Goal: Task Accomplishment & Management: Use online tool/utility

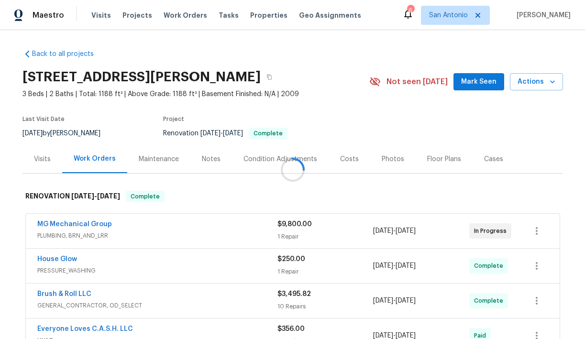
click at [383, 155] on div at bounding box center [292, 169] width 585 height 339
click at [381, 157] on div at bounding box center [292, 169] width 585 height 339
click at [382, 158] on div "Photos" at bounding box center [393, 159] width 22 height 10
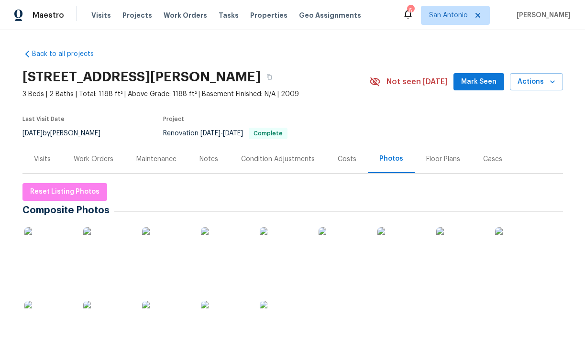
scroll to position [41, 0]
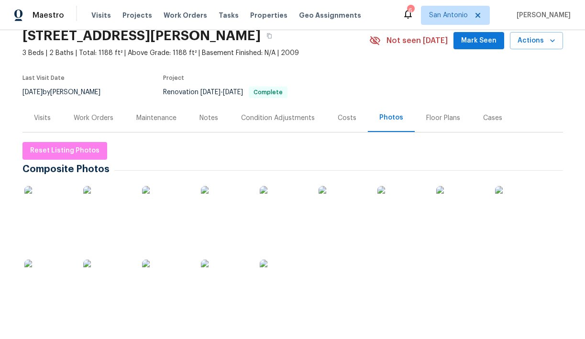
click at [53, 274] on img at bounding box center [48, 284] width 48 height 48
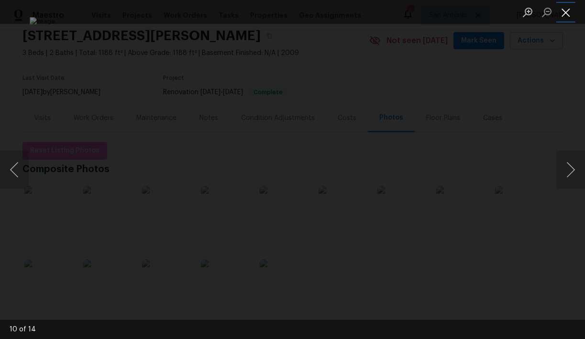
click at [567, 16] on button "Close lightbox" at bounding box center [565, 12] width 19 height 17
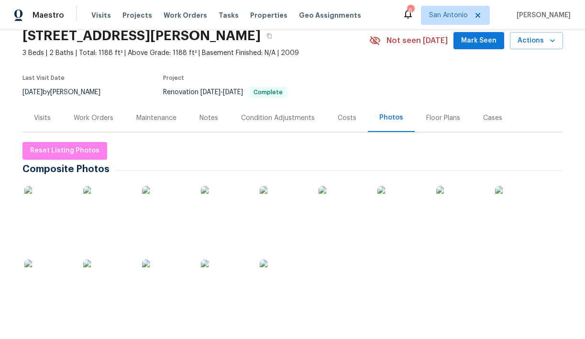
click at [55, 201] on img at bounding box center [48, 210] width 48 height 48
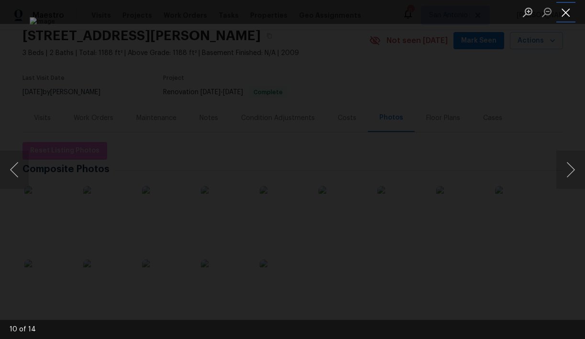
click at [560, 13] on button "Close lightbox" at bounding box center [565, 12] width 19 height 17
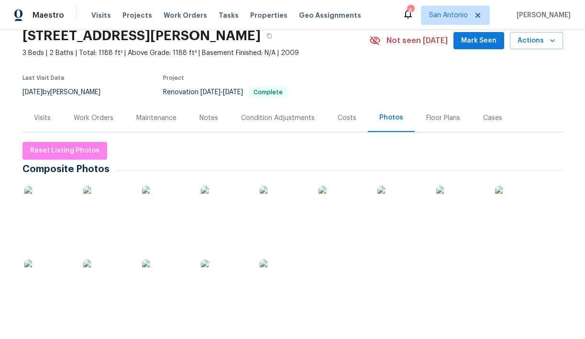
click at [52, 199] on img at bounding box center [48, 210] width 48 height 48
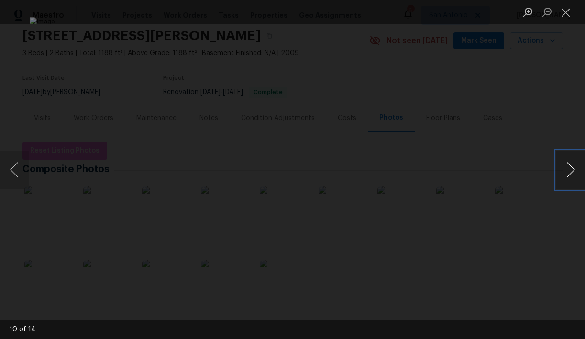
click at [568, 168] on button "Next image" at bounding box center [570, 170] width 29 height 38
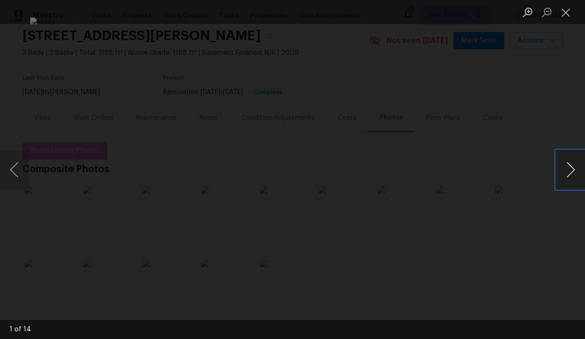
click at [568, 168] on button "Next image" at bounding box center [570, 170] width 29 height 38
click at [13, 166] on button "Previous image" at bounding box center [14, 170] width 29 height 38
click at [564, 14] on button "Close lightbox" at bounding box center [565, 12] width 19 height 17
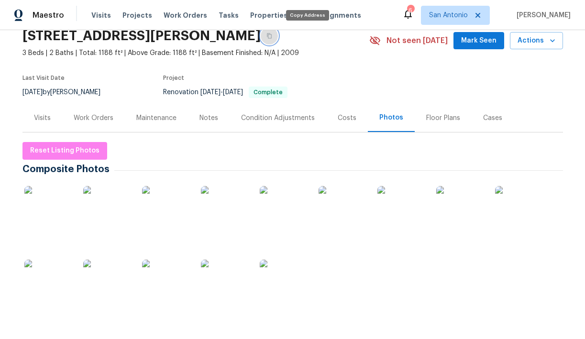
click at [272, 37] on icon "button" at bounding box center [269, 36] width 6 height 6
click at [94, 113] on div "Work Orders" at bounding box center [94, 118] width 40 height 10
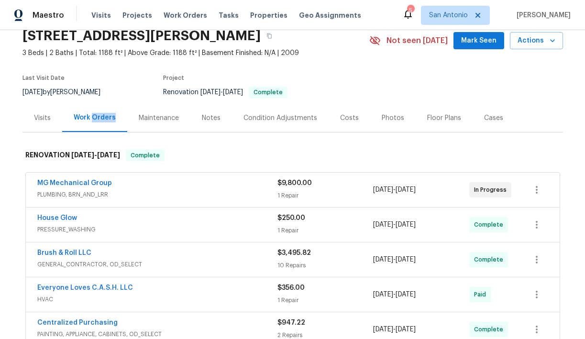
click at [94, 113] on div "Work Orders" at bounding box center [95, 118] width 42 height 10
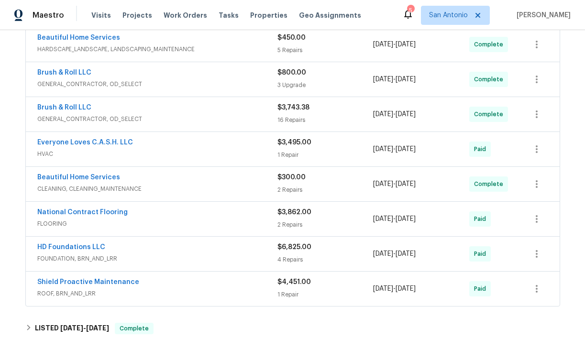
scroll to position [362, 0]
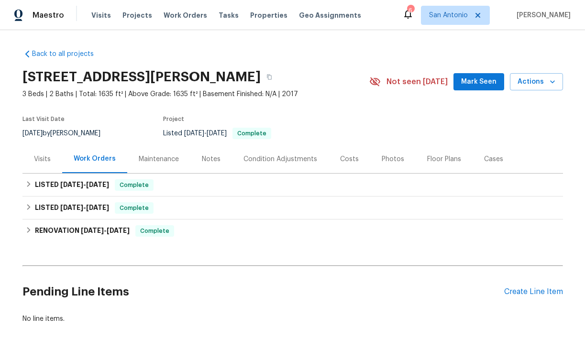
click at [386, 157] on div "Photos" at bounding box center [393, 159] width 22 height 10
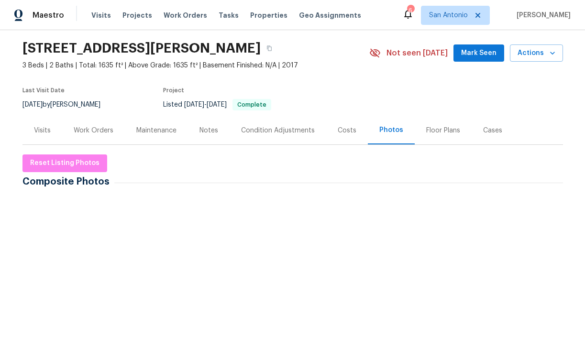
scroll to position [44, 0]
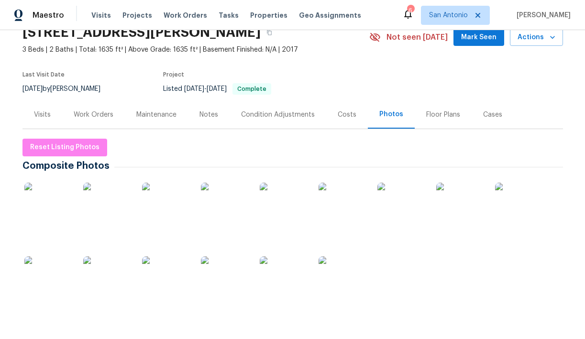
click at [219, 268] on img at bounding box center [225, 280] width 48 height 48
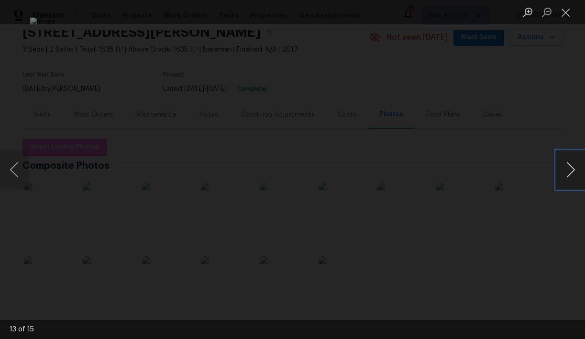
click at [568, 170] on button "Next image" at bounding box center [570, 170] width 29 height 38
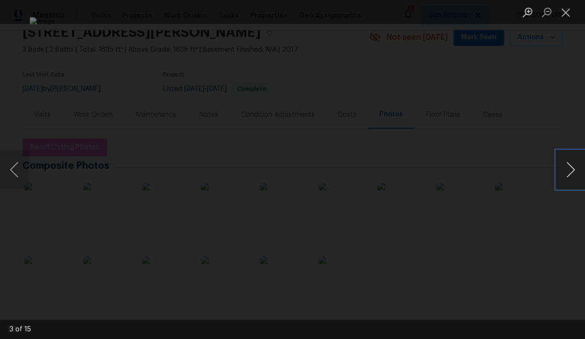
click at [568, 170] on button "Next image" at bounding box center [570, 170] width 29 height 38
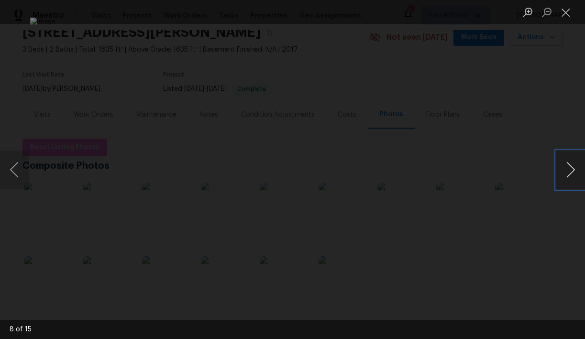
click at [568, 170] on button "Next image" at bounding box center [570, 170] width 29 height 38
click at [53, 71] on div "Lightbox" at bounding box center [292, 169] width 585 height 339
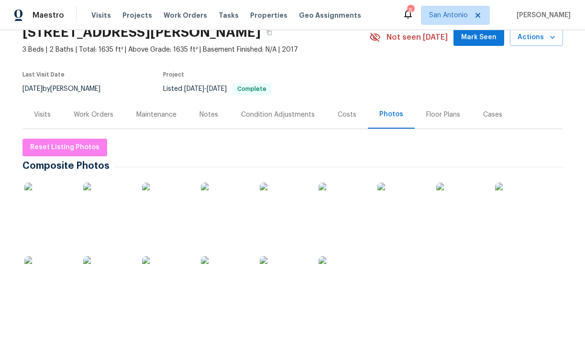
click at [88, 114] on div "Work Orders" at bounding box center [94, 115] width 40 height 10
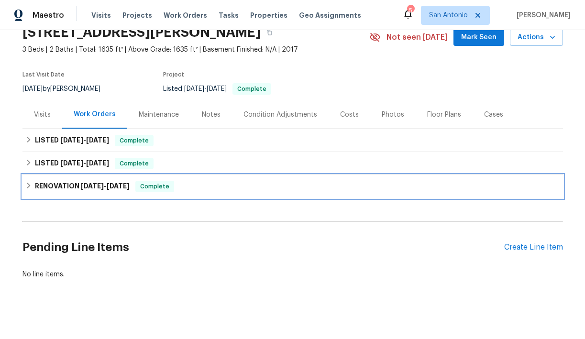
click at [63, 185] on h6 "RENOVATION 4/2/25 - 4/5/25" at bounding box center [82, 186] width 95 height 11
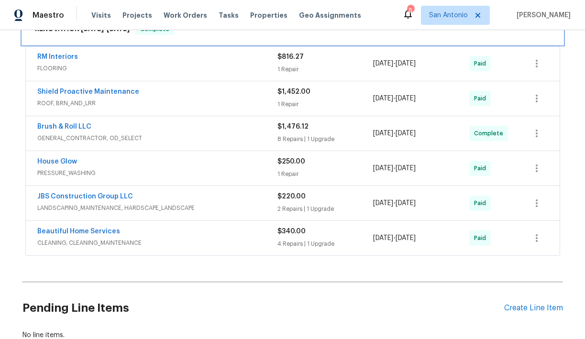
scroll to position [216, 0]
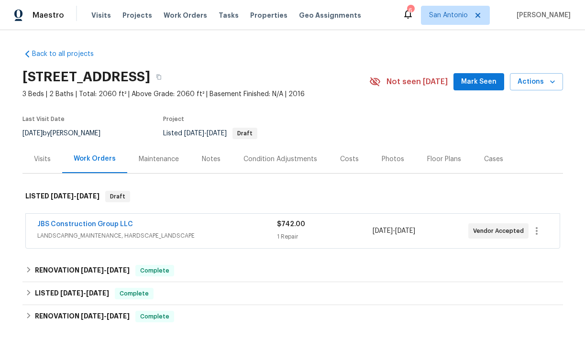
click at [389, 157] on div "Photos" at bounding box center [393, 159] width 22 height 10
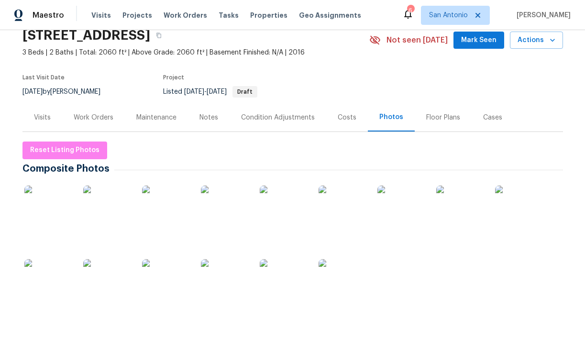
scroll to position [46, 0]
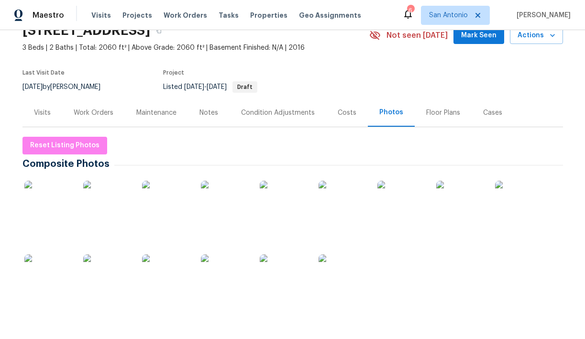
click at [225, 270] on img at bounding box center [225, 278] width 48 height 48
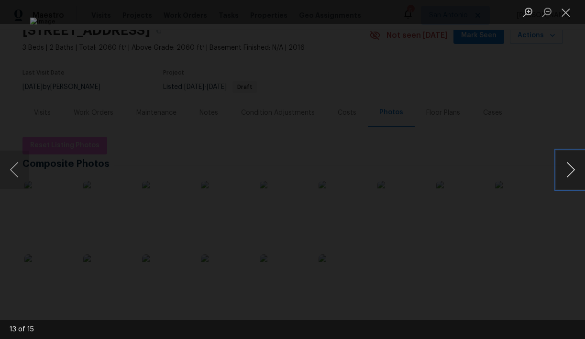
click at [569, 167] on button "Next image" at bounding box center [570, 170] width 29 height 38
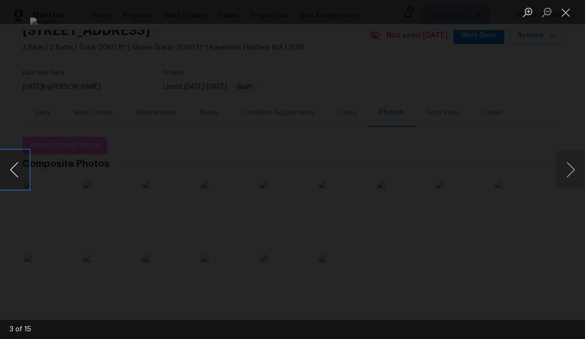
click at [17, 168] on button "Previous image" at bounding box center [14, 170] width 29 height 38
click at [35, 129] on div "Lightbox" at bounding box center [292, 169] width 585 height 339
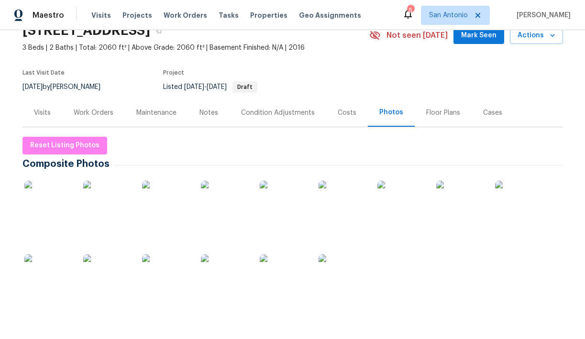
click at [95, 113] on div "Work Orders" at bounding box center [94, 113] width 40 height 10
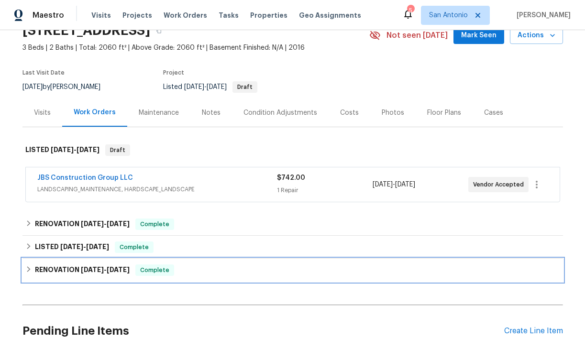
click at [70, 268] on h6 "RENOVATION 5/2/25 - 6/2/25" at bounding box center [82, 269] width 95 height 11
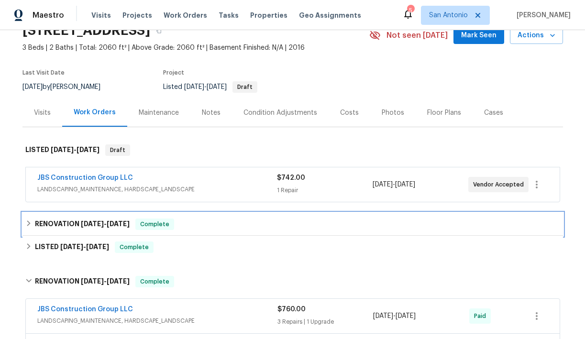
click at [88, 224] on span "6/23/25" at bounding box center [92, 223] width 23 height 7
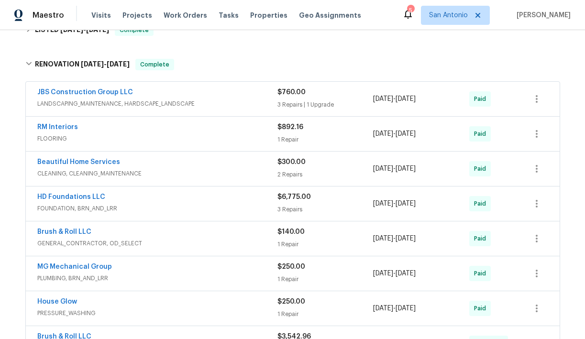
scroll to position [302, 0]
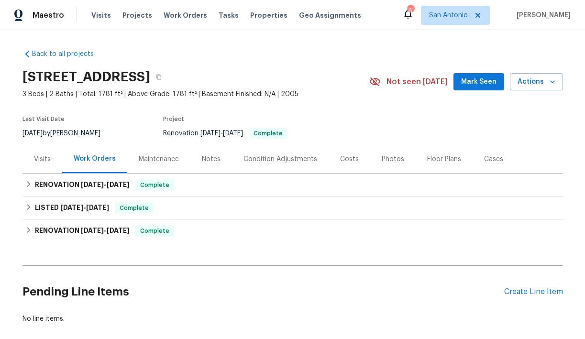
click at [384, 161] on div "Photos" at bounding box center [393, 159] width 22 height 10
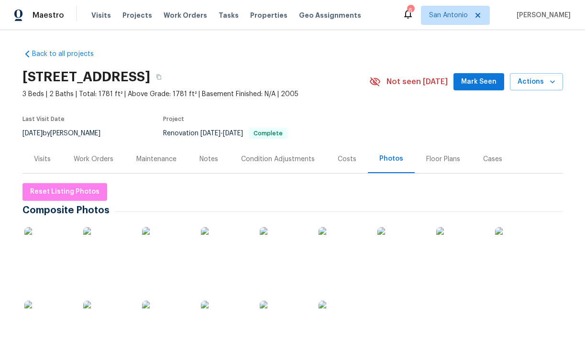
click at [114, 244] on img at bounding box center [107, 251] width 48 height 48
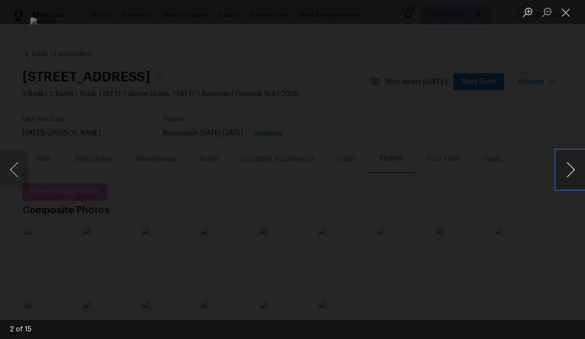
click at [570, 166] on button "Next image" at bounding box center [570, 170] width 29 height 38
click at [63, 107] on div "Lightbox" at bounding box center [292, 169] width 585 height 339
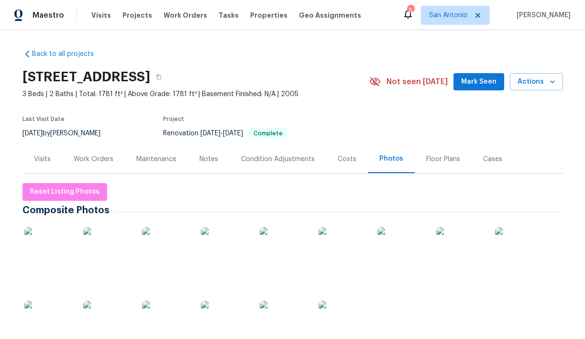
click at [95, 161] on div "Work Orders" at bounding box center [94, 159] width 40 height 10
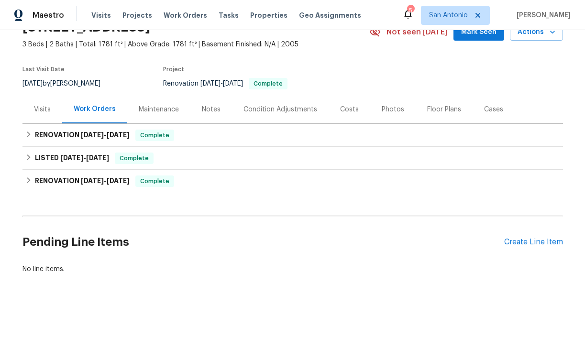
scroll to position [49, 0]
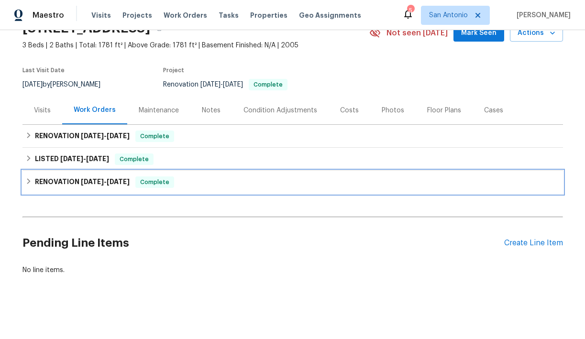
click at [87, 183] on span "7/7/25" at bounding box center [92, 181] width 23 height 7
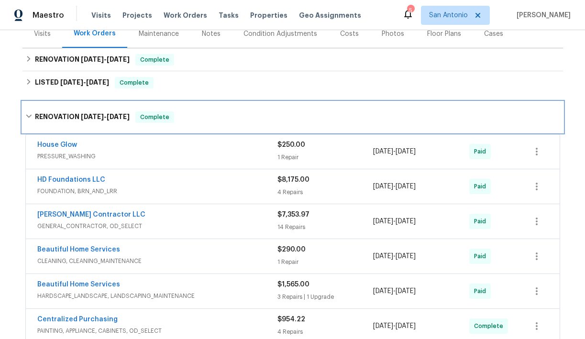
scroll to position [116, 0]
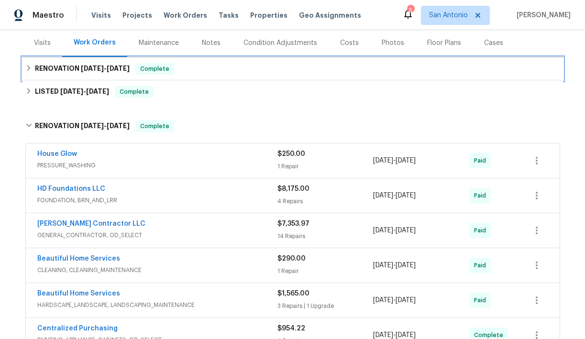
click at [109, 67] on span "7/29/25 - 7/31/25" at bounding box center [105, 68] width 49 height 7
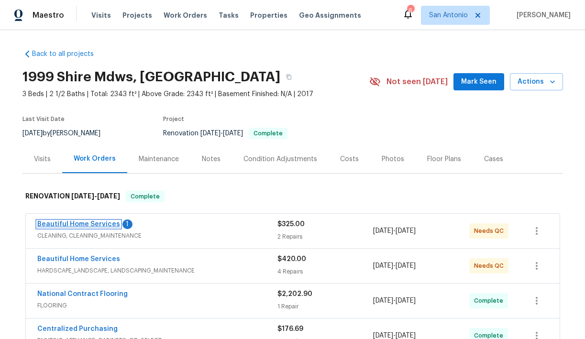
click at [93, 223] on link "Beautiful Home Services" at bounding box center [78, 224] width 83 height 7
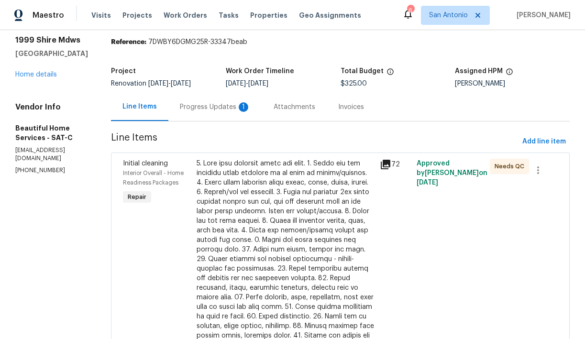
scroll to position [59, 0]
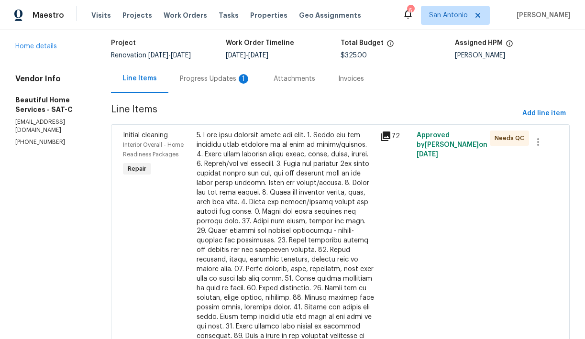
click at [209, 78] on div "Progress Updates 1" at bounding box center [215, 79] width 71 height 10
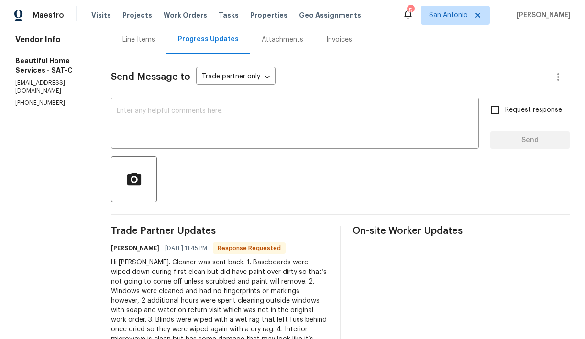
scroll to position [85, 0]
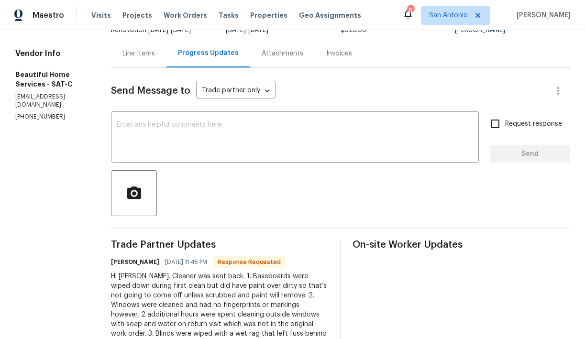
click at [143, 57] on div "Line Items" at bounding box center [138, 54] width 33 height 10
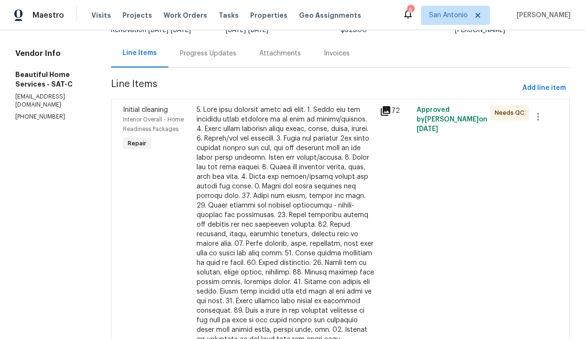
click at [287, 217] on div at bounding box center [286, 224] width 178 height 239
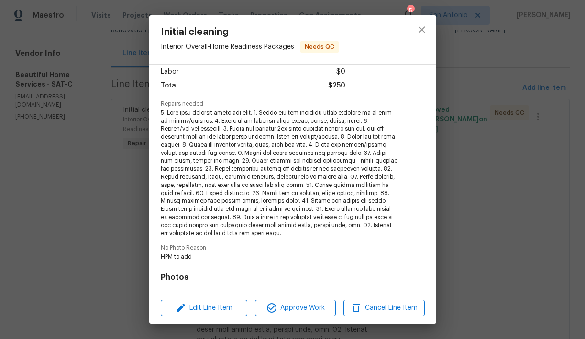
scroll to position [97, 0]
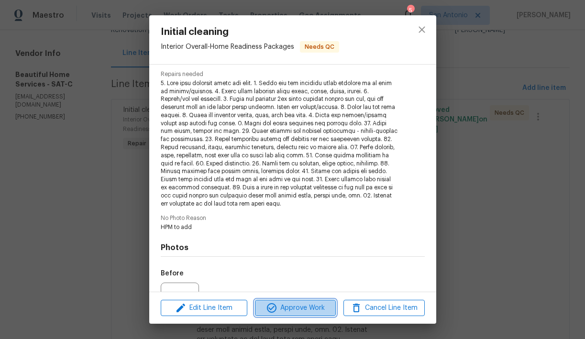
click at [293, 301] on button "Approve Work" at bounding box center [295, 308] width 81 height 17
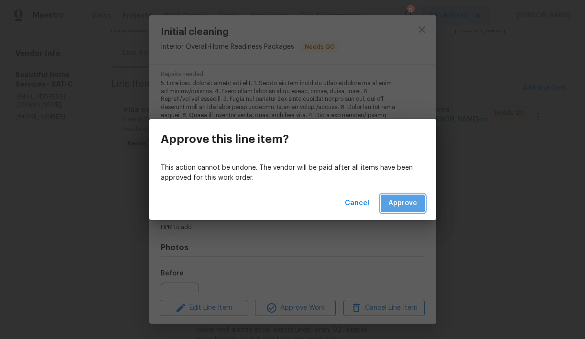
click at [402, 202] on span "Approve" at bounding box center [402, 204] width 29 height 12
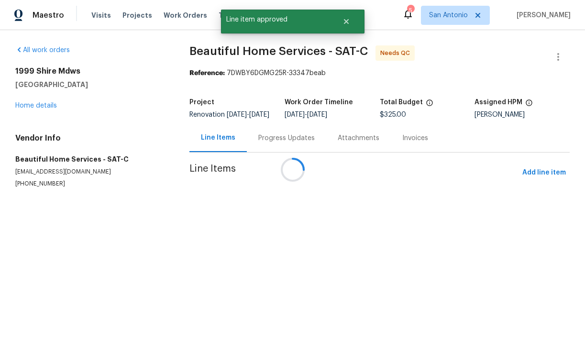
scroll to position [0, 0]
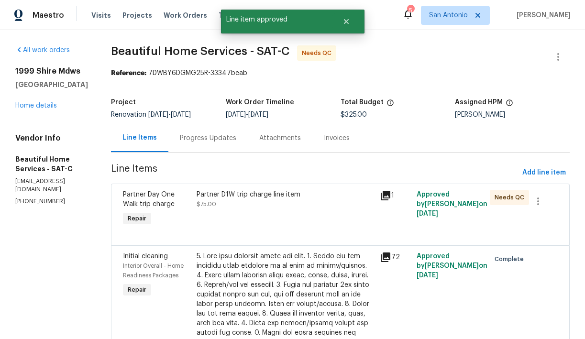
click at [243, 210] on div "Partner D1W trip charge line item $75.00" at bounding box center [286, 209] width 184 height 44
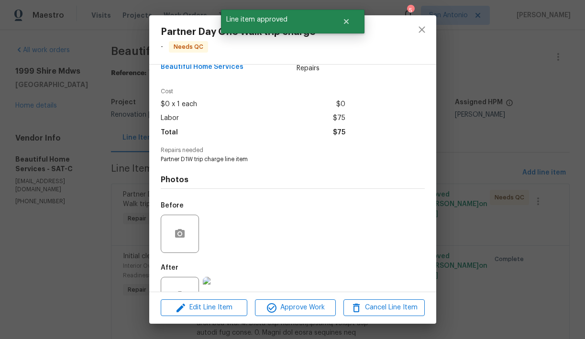
scroll to position [54, 0]
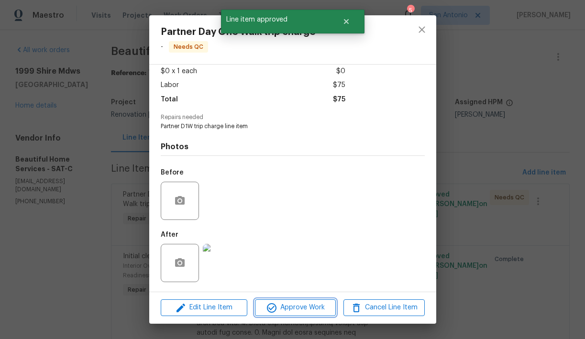
click at [293, 305] on span "Approve Work" at bounding box center [295, 308] width 75 height 12
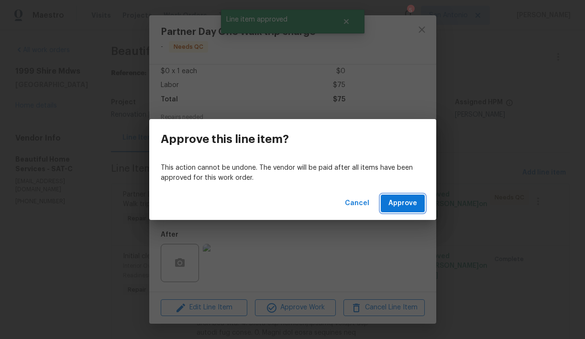
click at [399, 206] on span "Approve" at bounding box center [402, 204] width 29 height 12
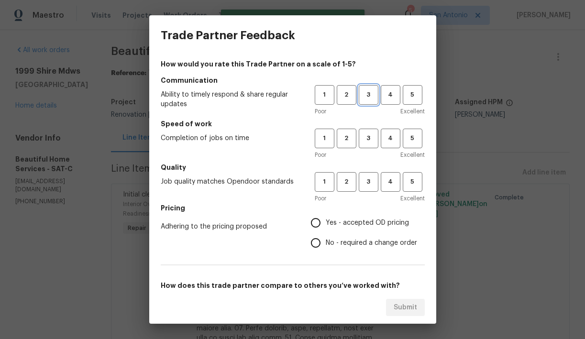
click at [367, 103] on button "3" at bounding box center [369, 95] width 20 height 20
click at [367, 135] on span "3" at bounding box center [369, 138] width 18 height 11
click at [365, 180] on span "3" at bounding box center [369, 181] width 18 height 11
click at [350, 222] on span "Yes - accepted OD pricing" at bounding box center [367, 223] width 83 height 10
click at [326, 222] on input "Yes - accepted OD pricing" at bounding box center [316, 223] width 20 height 20
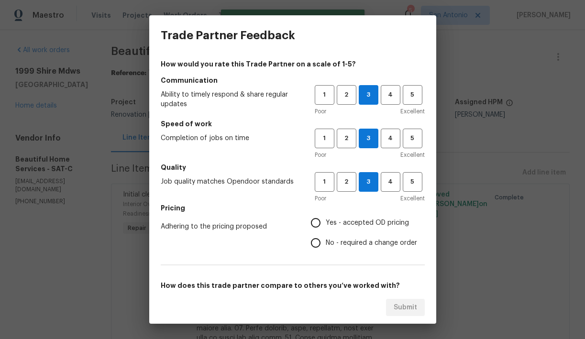
radio input "true"
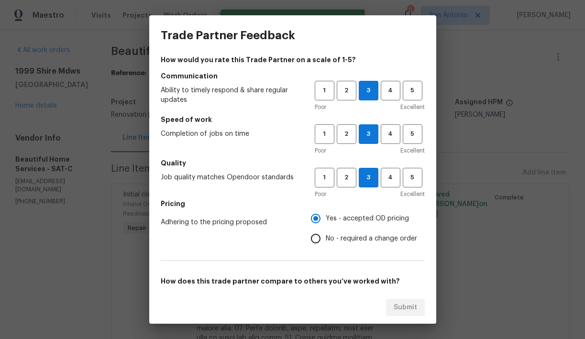
scroll to position [65, 0]
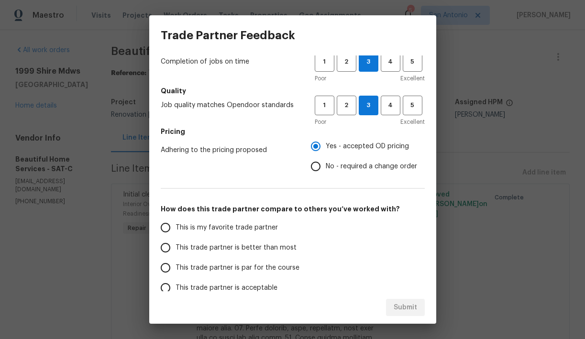
click at [263, 286] on span "This trade partner is acceptable" at bounding box center [227, 288] width 102 height 10
click at [176, 286] on input "This trade partner is acceptable" at bounding box center [165, 288] width 20 height 20
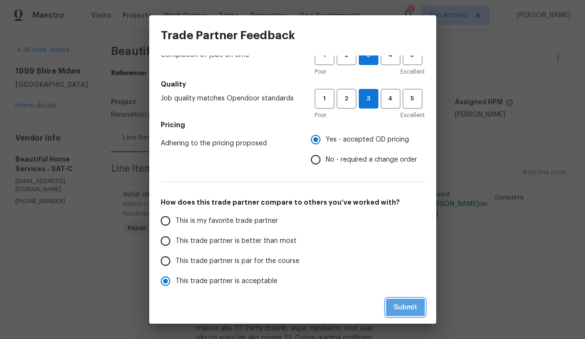
click at [399, 309] on span "Submit" at bounding box center [405, 308] width 23 height 12
radio input "true"
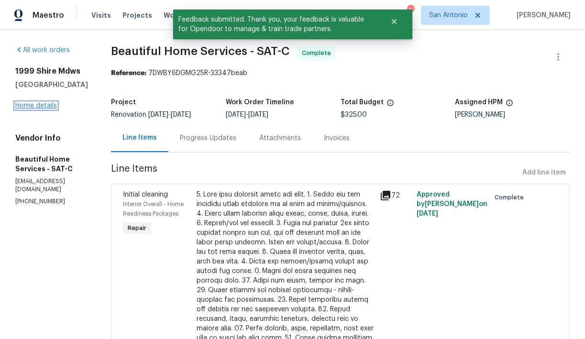
click at [45, 109] on link "Home details" at bounding box center [36, 105] width 42 height 7
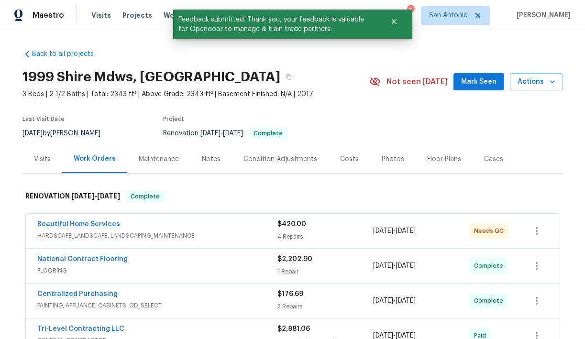
scroll to position [7, 0]
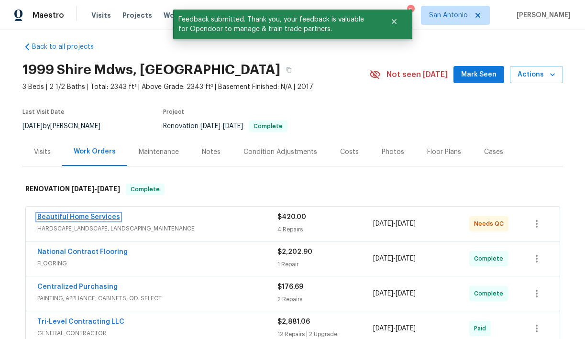
click at [94, 216] on link "Beautiful Home Services" at bounding box center [78, 217] width 83 height 7
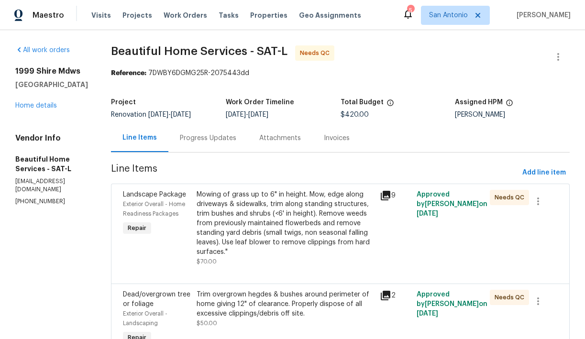
click at [268, 217] on div "Mowing of grass up to 6" in height. Mow, edge along driveways & sidewalks, trim…" at bounding box center [286, 223] width 178 height 67
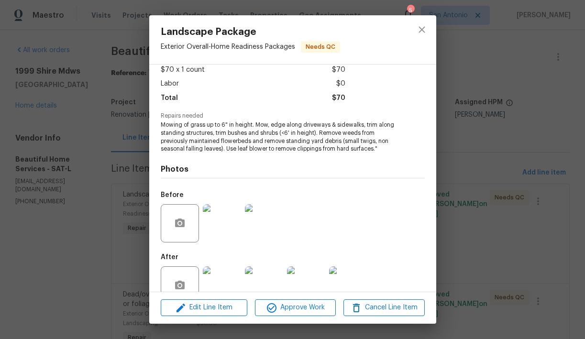
scroll to position [77, 0]
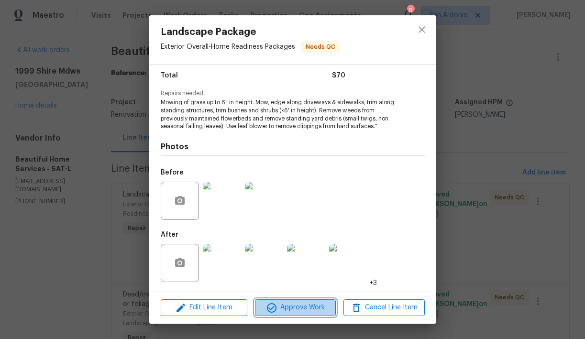
click at [304, 306] on span "Approve Work" at bounding box center [295, 308] width 75 height 12
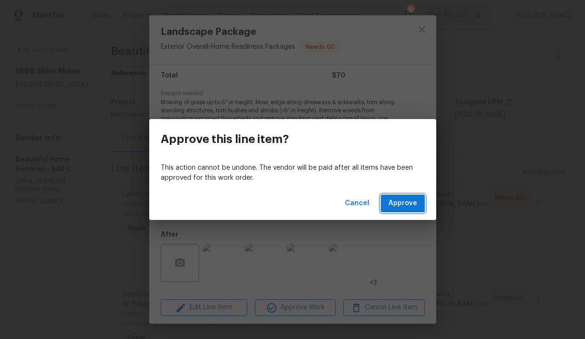
click at [406, 202] on span "Approve" at bounding box center [402, 204] width 29 height 12
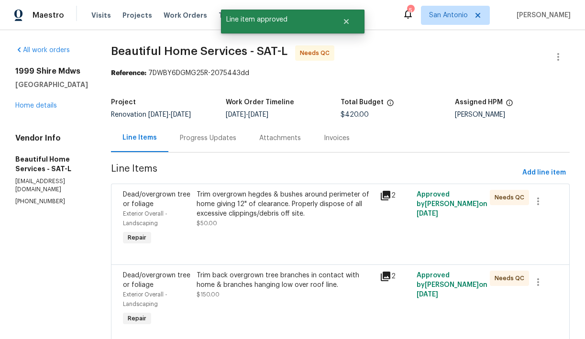
click at [267, 212] on div "Trim overgrown hegdes & bushes around perimeter of home giving 12" of clearance…" at bounding box center [286, 204] width 178 height 29
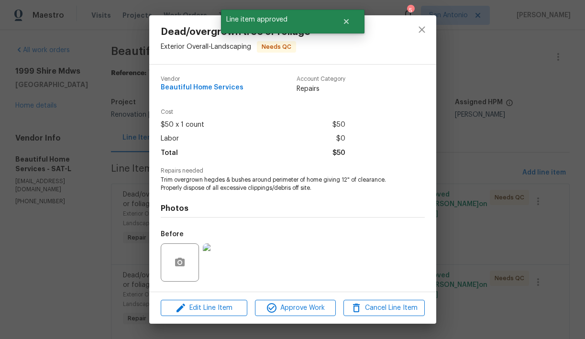
scroll to position [62, 0]
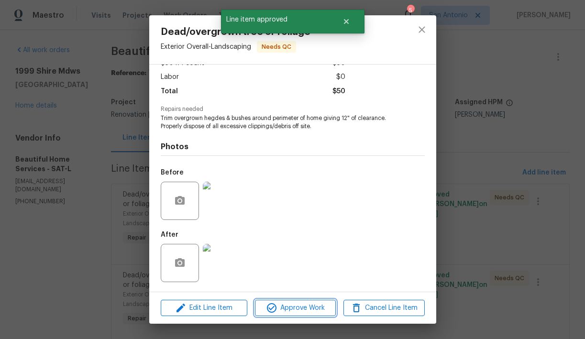
click at [293, 307] on span "Approve Work" at bounding box center [295, 308] width 75 height 12
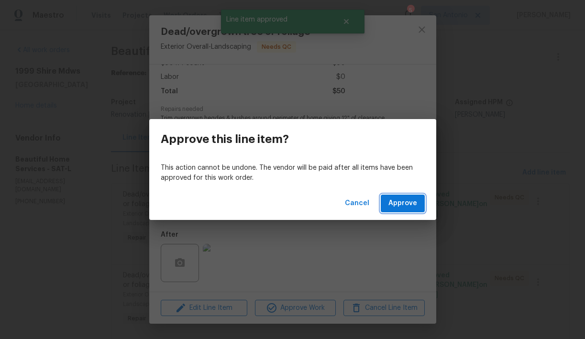
click at [410, 200] on span "Approve" at bounding box center [402, 204] width 29 height 12
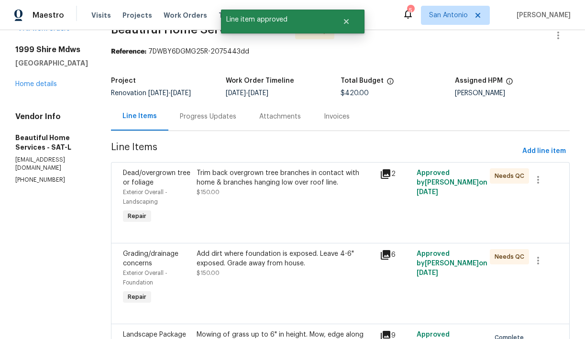
scroll to position [95, 0]
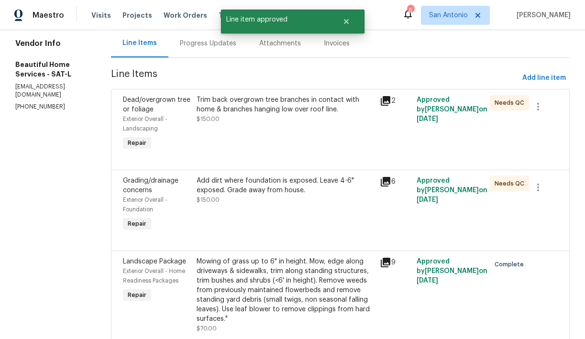
click at [256, 123] on div "Trim back overgrown tree branches in contact with home & branches hanging low o…" at bounding box center [286, 109] width 178 height 29
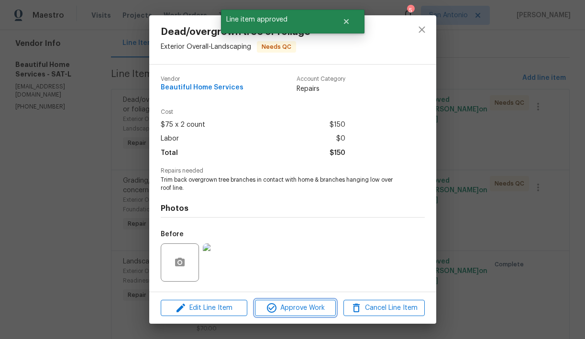
click at [294, 305] on span "Approve Work" at bounding box center [295, 308] width 75 height 12
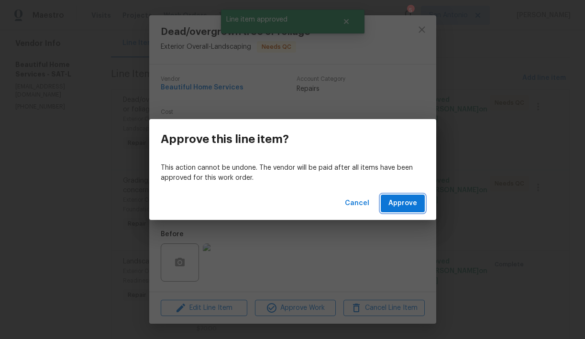
click at [400, 201] on span "Approve" at bounding box center [402, 204] width 29 height 12
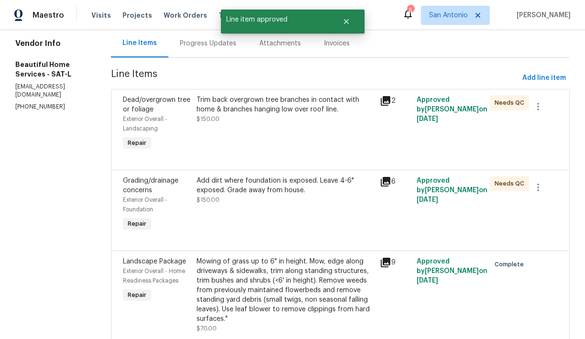
scroll to position [0, 0]
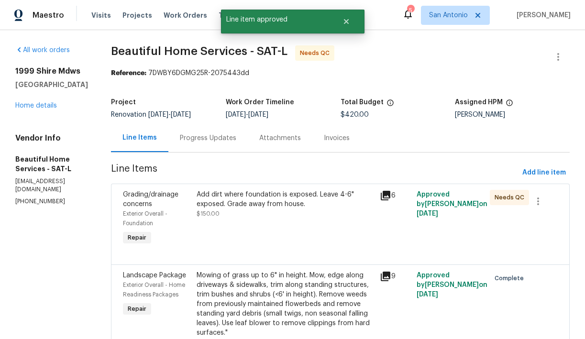
click at [247, 220] on div "Add dirt where foundation is exposed. Leave 4-6" exposed. Grade away from house…" at bounding box center [286, 218] width 184 height 63
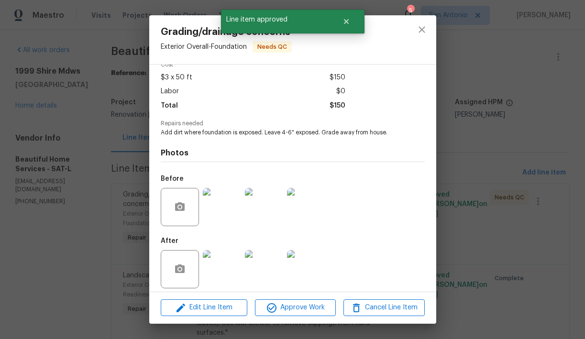
scroll to position [54, 0]
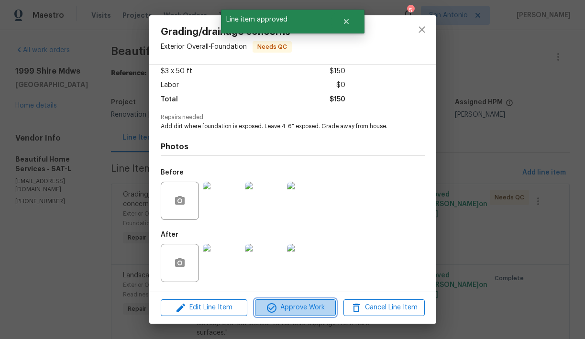
click at [300, 306] on span "Approve Work" at bounding box center [295, 308] width 75 height 12
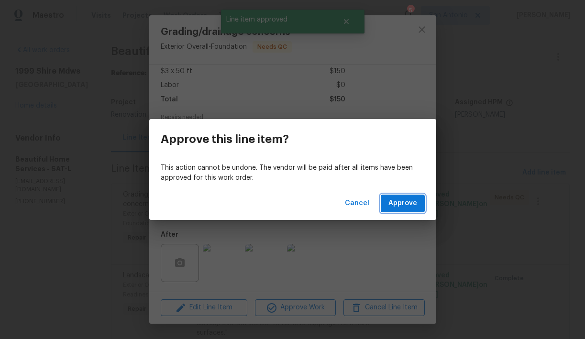
click at [394, 202] on span "Approve" at bounding box center [402, 204] width 29 height 12
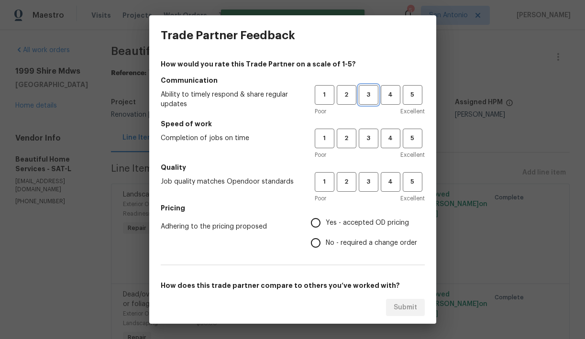
click at [370, 96] on span "3" at bounding box center [369, 94] width 18 height 11
click at [369, 141] on span "3" at bounding box center [369, 138] width 18 height 11
click at [369, 178] on span "3" at bounding box center [369, 181] width 18 height 11
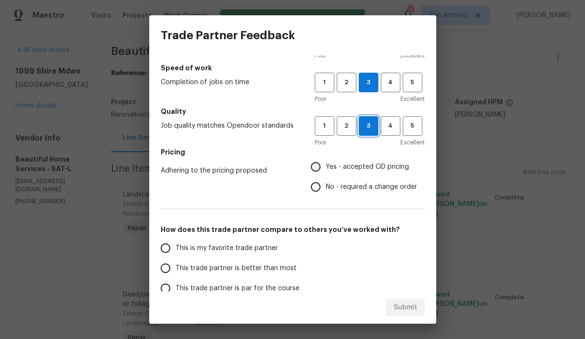
scroll to position [74, 0]
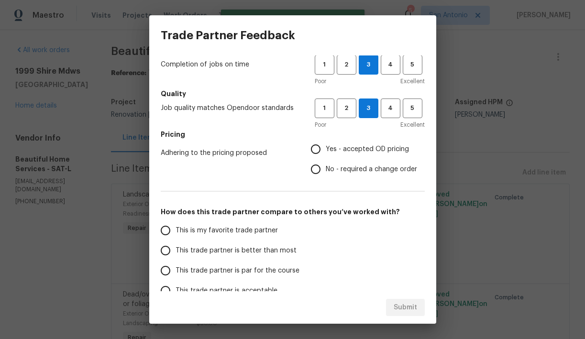
click at [254, 272] on span "This trade partner is par for the course" at bounding box center [238, 271] width 124 height 10
click at [176, 272] on input "This trade partner is par for the course" at bounding box center [165, 271] width 20 height 20
radio input "true"
click at [361, 146] on span "Yes - accepted OD pricing" at bounding box center [367, 149] width 83 height 10
click at [326, 146] on input "Yes - accepted OD pricing" at bounding box center [316, 149] width 20 height 20
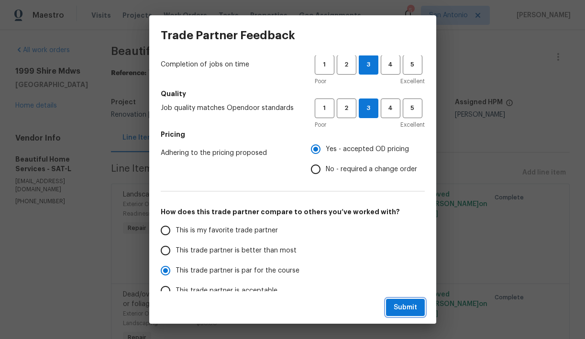
click at [406, 307] on span "Submit" at bounding box center [405, 308] width 23 height 12
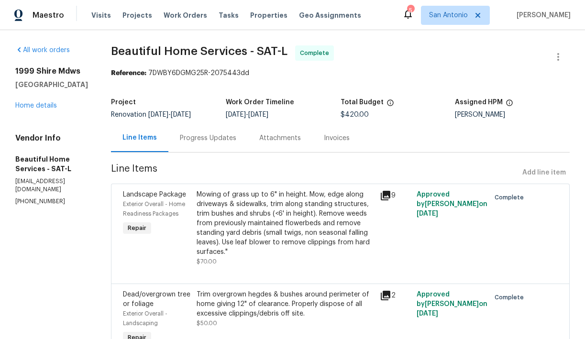
radio input "false"
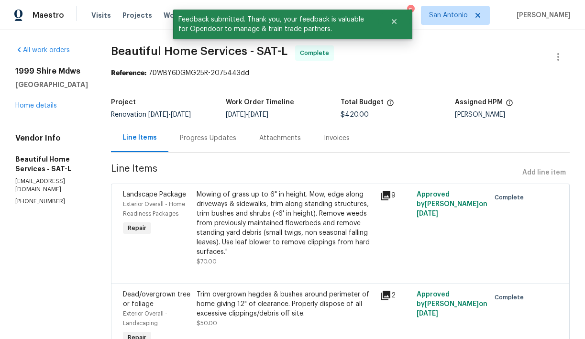
click at [42, 110] on div "1999 Shire [GEOGRAPHIC_DATA] Home details" at bounding box center [51, 88] width 73 height 44
click at [38, 109] on link "Home details" at bounding box center [36, 105] width 42 height 7
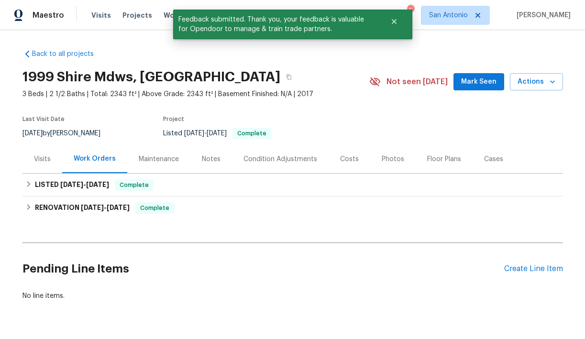
click at [387, 159] on div "Photos" at bounding box center [393, 159] width 22 height 10
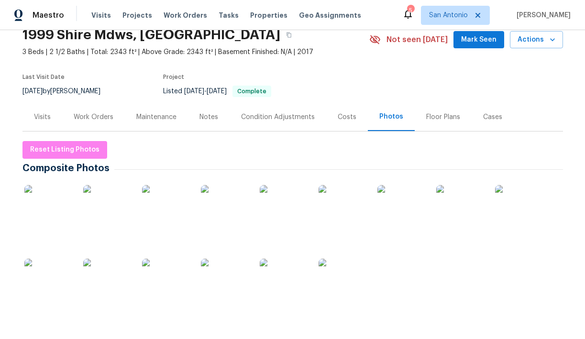
scroll to position [111, 0]
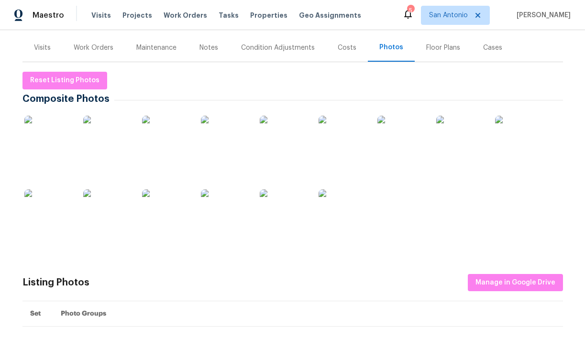
click at [56, 210] on img at bounding box center [48, 213] width 48 height 48
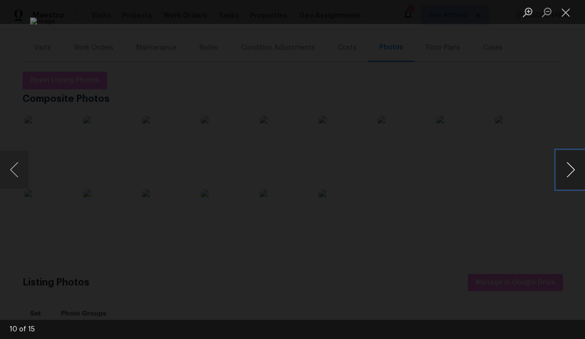
click at [572, 167] on button "Next image" at bounding box center [570, 170] width 29 height 38
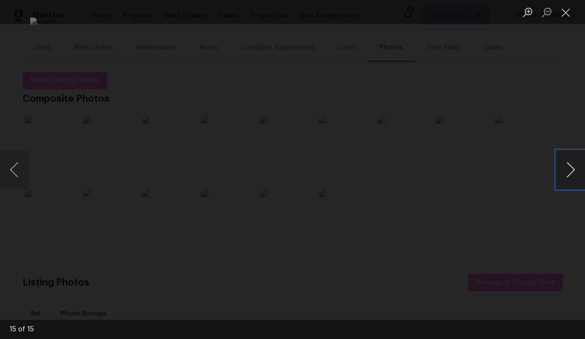
click at [572, 167] on button "Next image" at bounding box center [570, 170] width 29 height 38
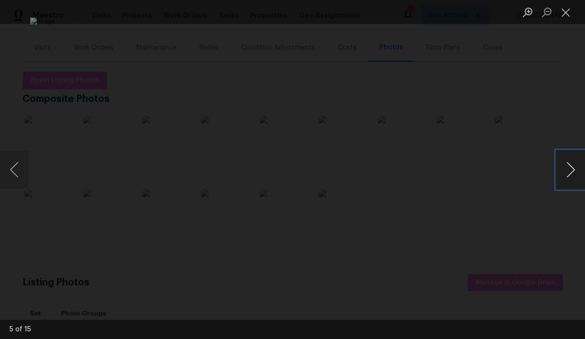
click at [572, 167] on button "Next image" at bounding box center [570, 170] width 29 height 38
click at [45, 95] on div "Lightbox" at bounding box center [292, 169] width 585 height 339
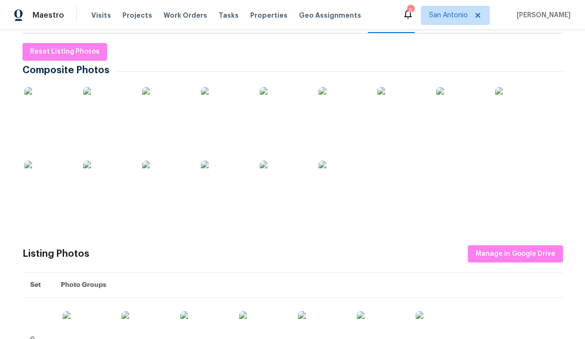
scroll to position [13, 0]
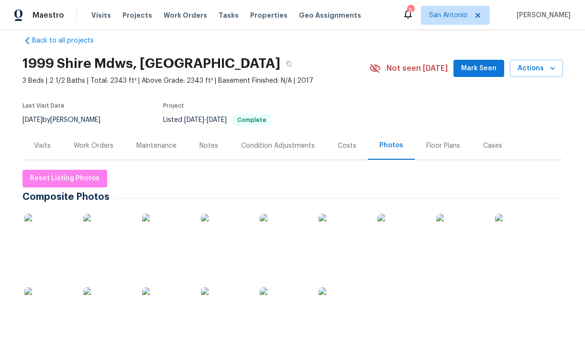
click at [109, 149] on div "Work Orders" at bounding box center [94, 146] width 40 height 10
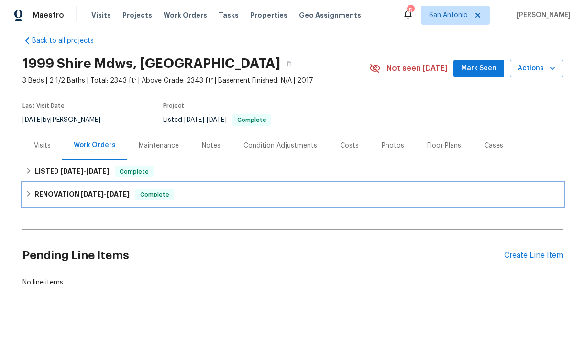
click at [56, 194] on h6 "RENOVATION [DATE] - [DATE]" at bounding box center [82, 194] width 95 height 11
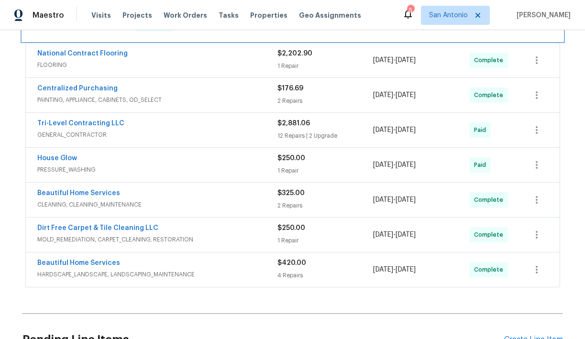
scroll to position [191, 0]
